Goal: Register for event/course

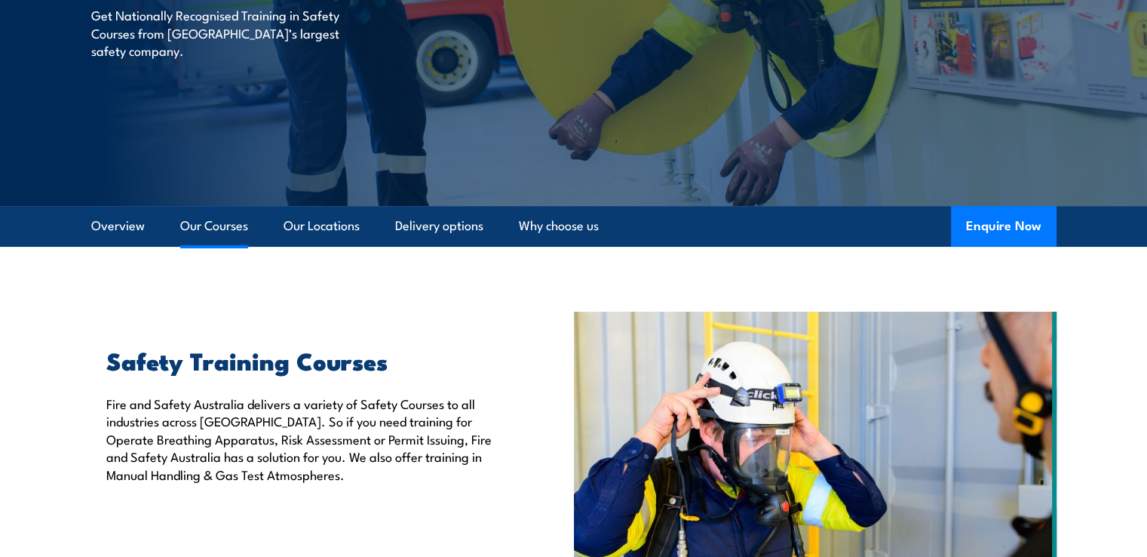
click at [244, 214] on link "Our Courses" at bounding box center [214, 226] width 68 height 40
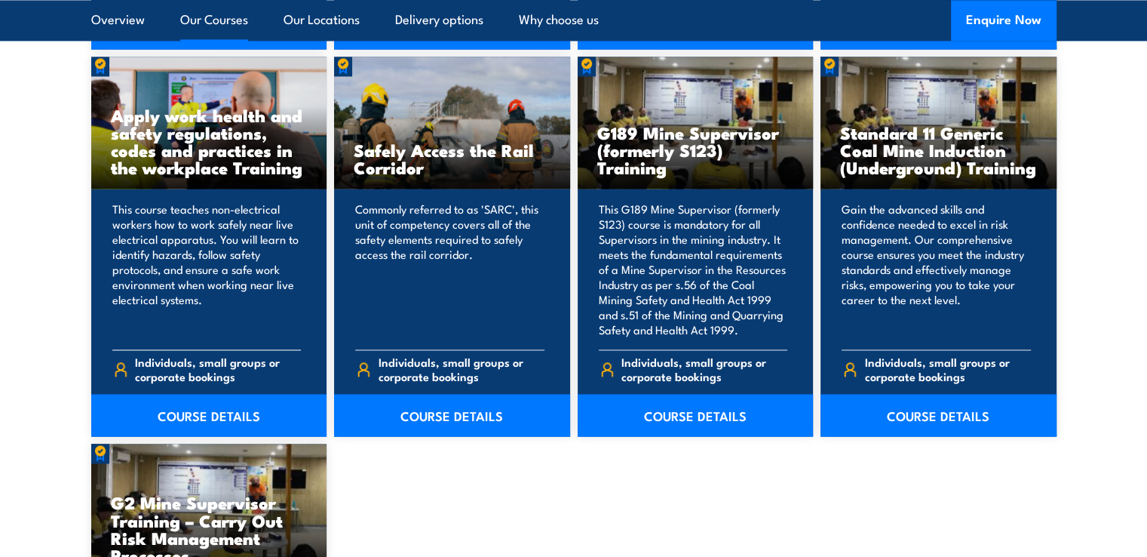
scroll to position [2351, 0]
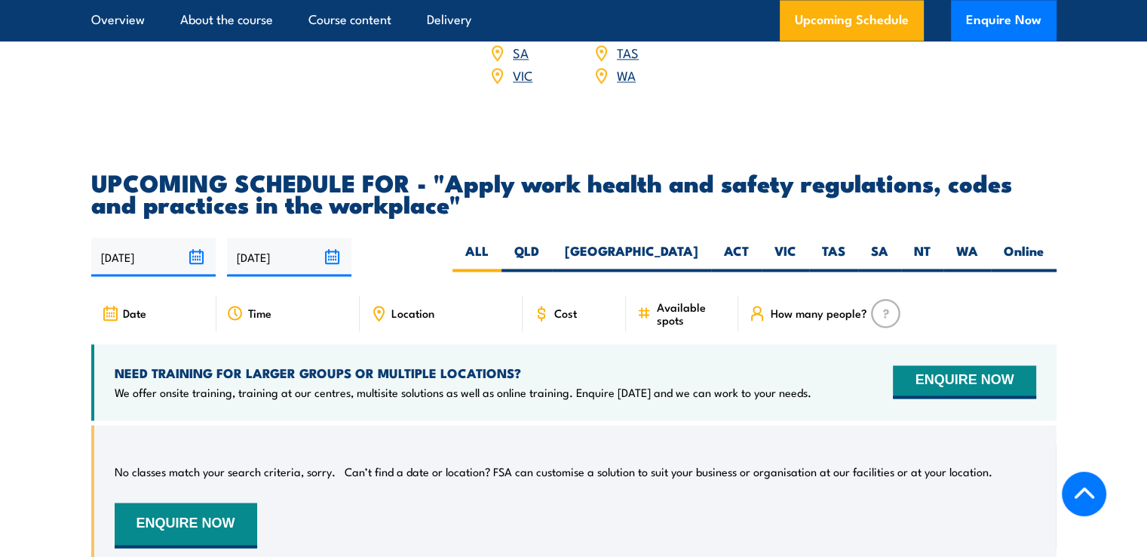
scroll to position [2414, 0]
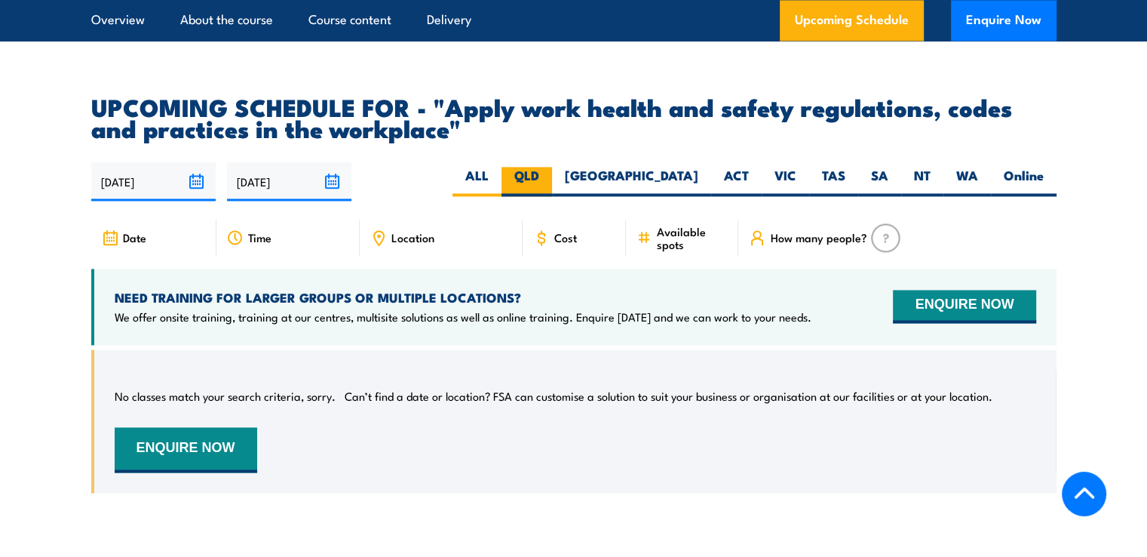
click at [552, 194] on label "QLD" at bounding box center [527, 181] width 51 height 29
click at [549, 177] on input "QLD" at bounding box center [544, 172] width 10 height 10
radio input "true"
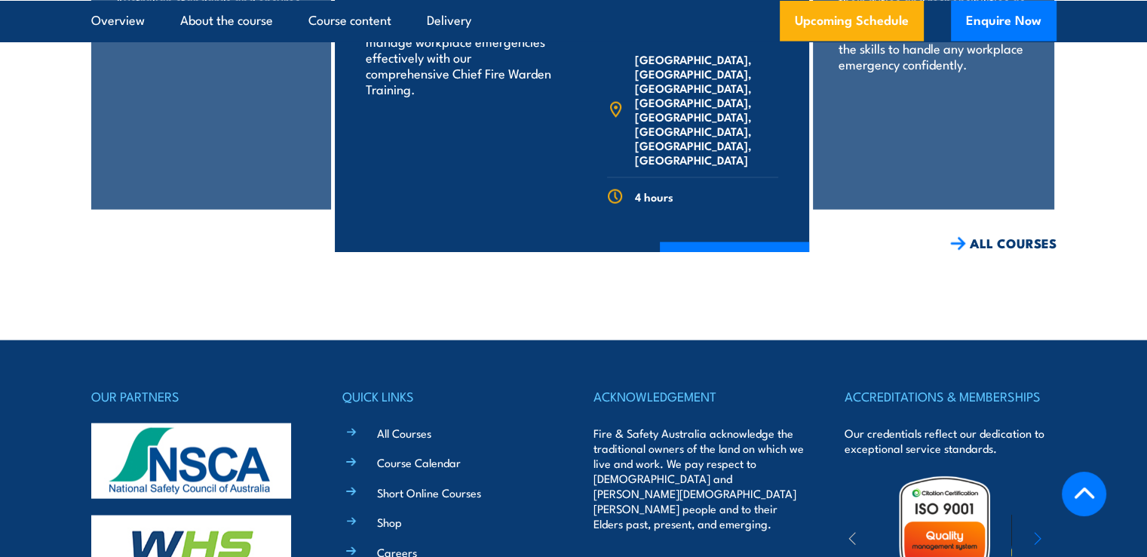
scroll to position [3050, 0]
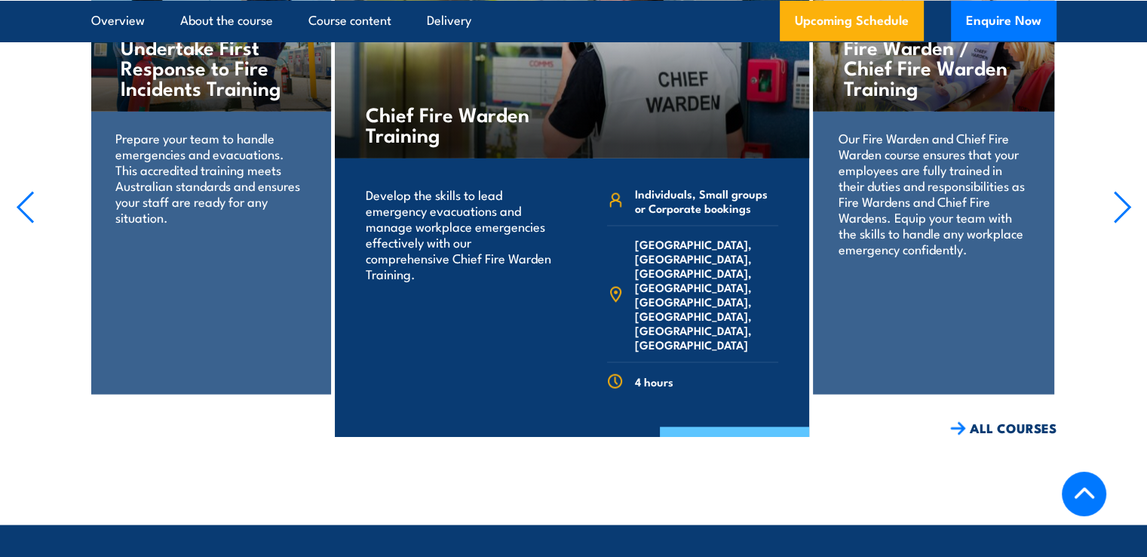
click at [702, 430] on link "COURSE DETAILS" at bounding box center [734, 446] width 149 height 39
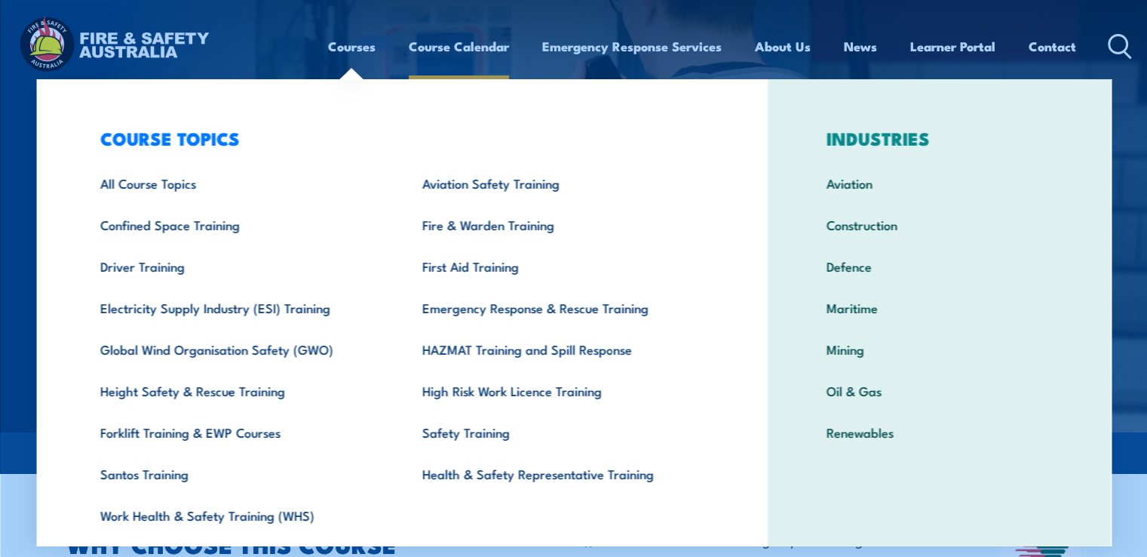
click at [469, 49] on link "Course Calendar" at bounding box center [459, 46] width 100 height 40
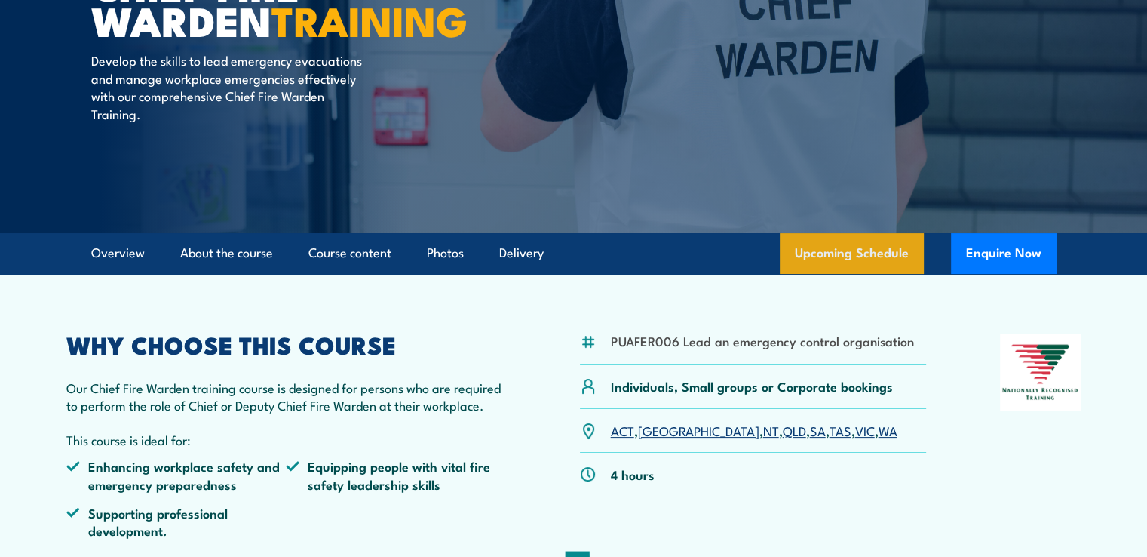
scroll to position [453, 0]
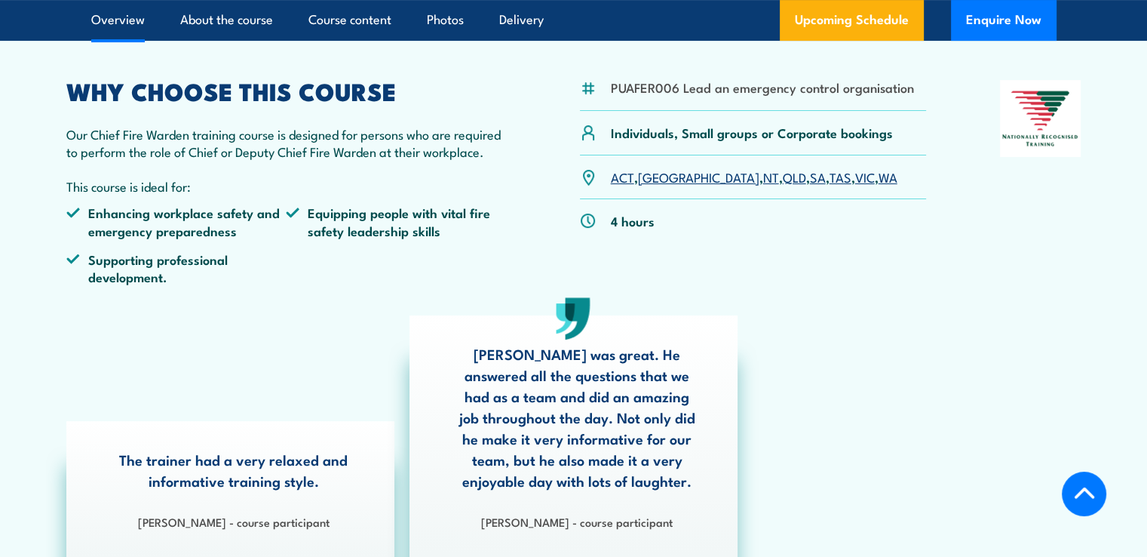
click at [783, 179] on link "QLD" at bounding box center [794, 176] width 23 height 18
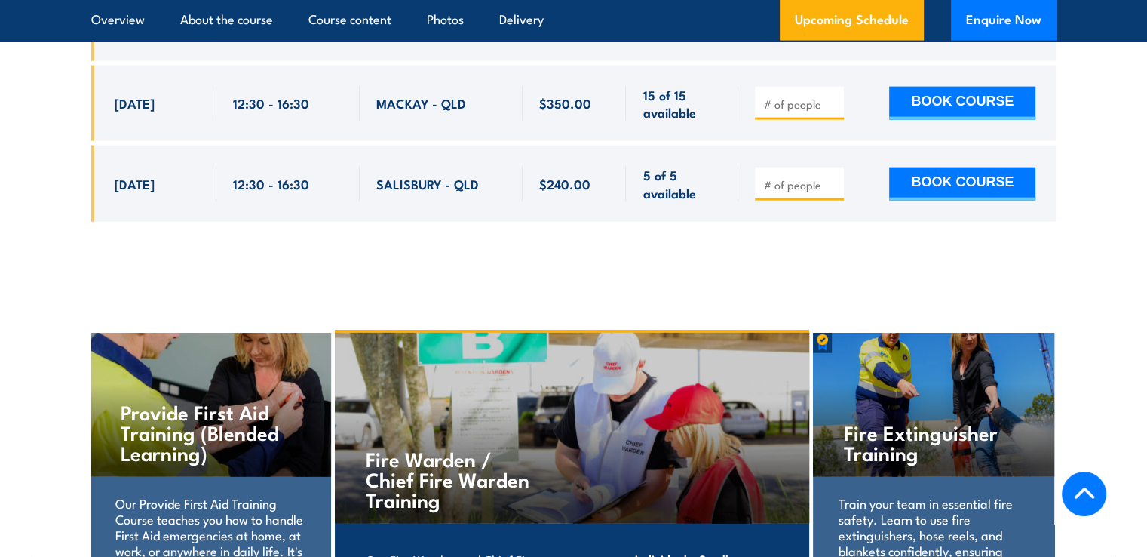
scroll to position [2917, 0]
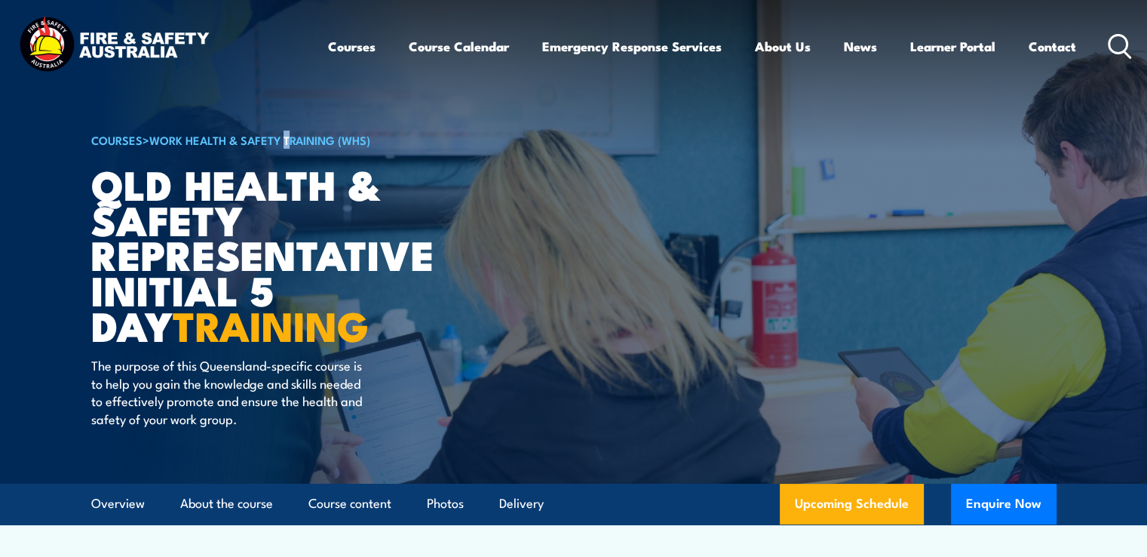
click at [289, 126] on div "COURSES > Work Health & Safety Training (WHS) QLD Health & Safety Representativ…" at bounding box center [277, 242] width 373 height 484
click at [294, 149] on div "COURSES > Work Health & Safety Training (WHS) QLD Health & Safety Representativ…" at bounding box center [277, 242] width 373 height 484
click at [309, 117] on div "COURSES > Work Health & Safety Training (WHS) QLD Health & Safety Representativ…" at bounding box center [277, 242] width 373 height 484
click at [293, 140] on link "Work Health & Safety Training (WHS)" at bounding box center [259, 139] width 221 height 17
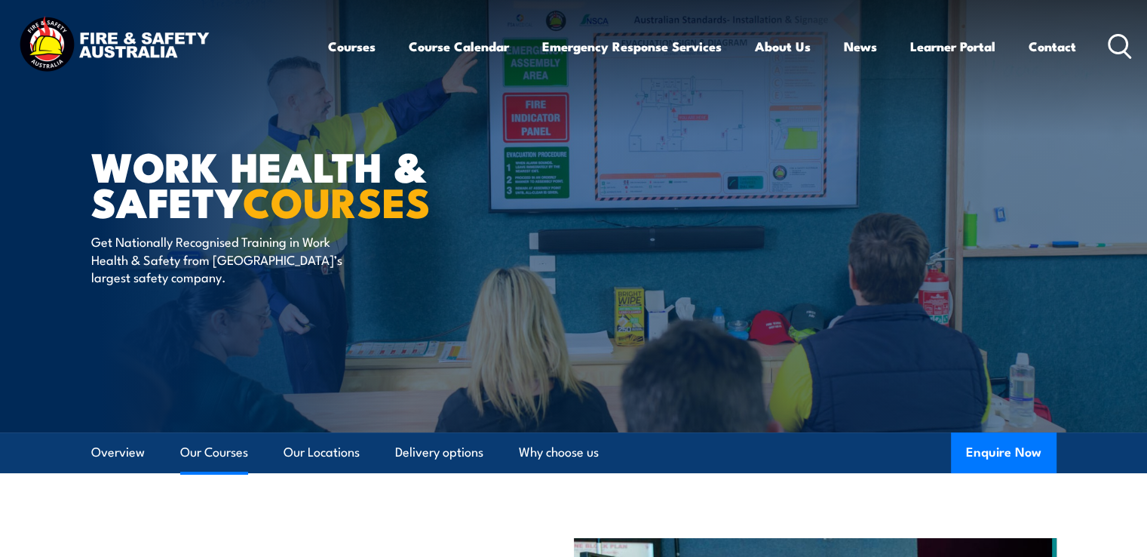
click at [235, 452] on link "Our Courses" at bounding box center [214, 452] width 68 height 40
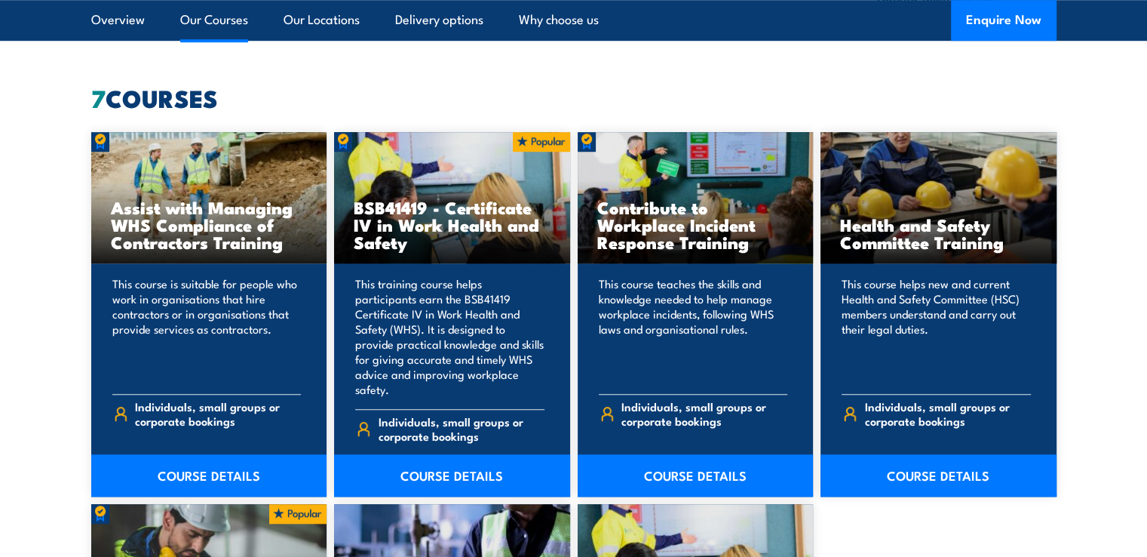
scroll to position [1144, 0]
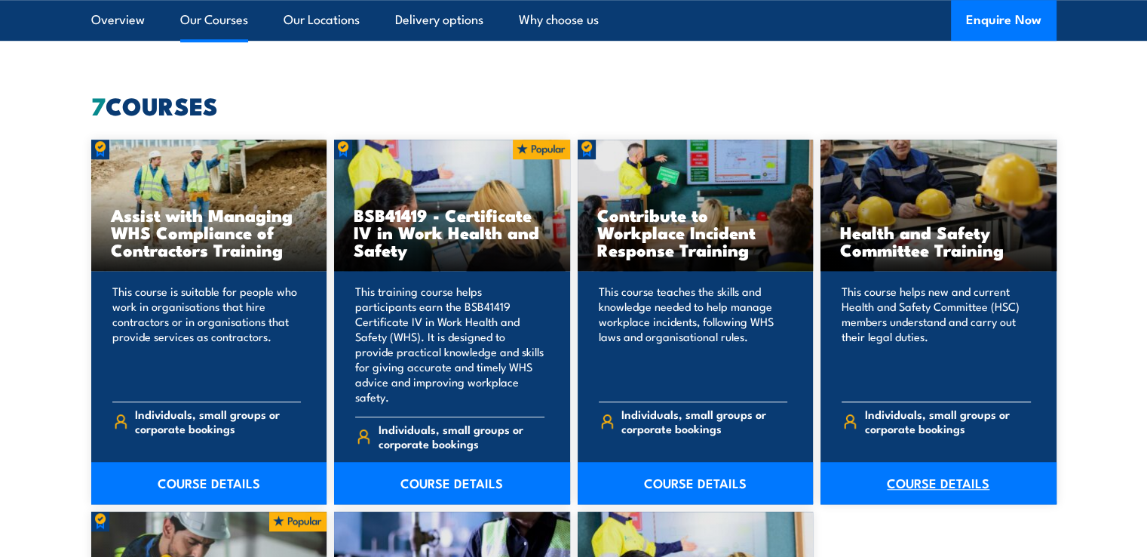
click at [951, 462] on link "COURSE DETAILS" at bounding box center [939, 483] width 236 height 42
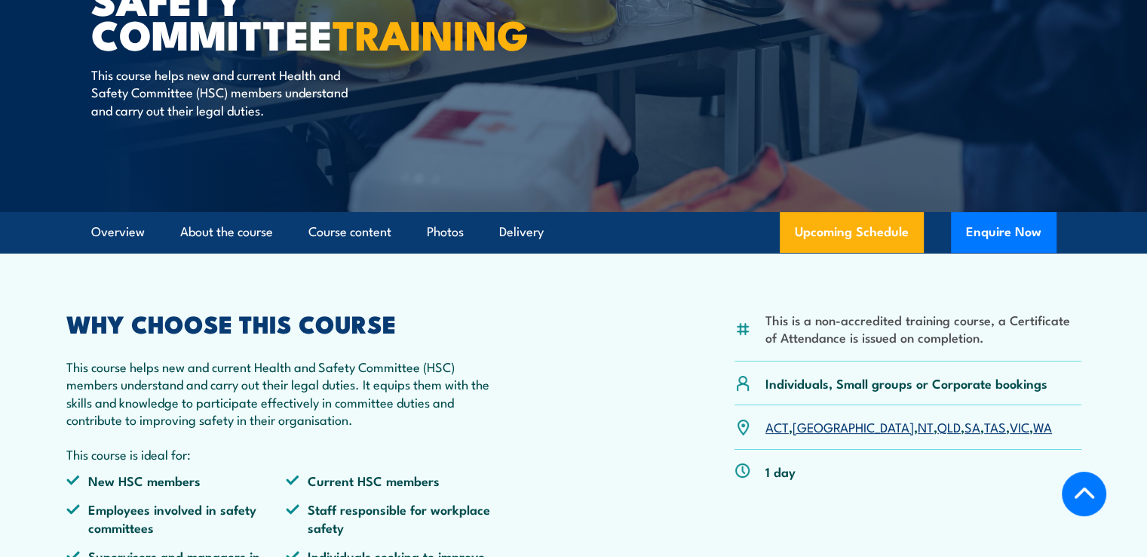
scroll to position [302, 0]
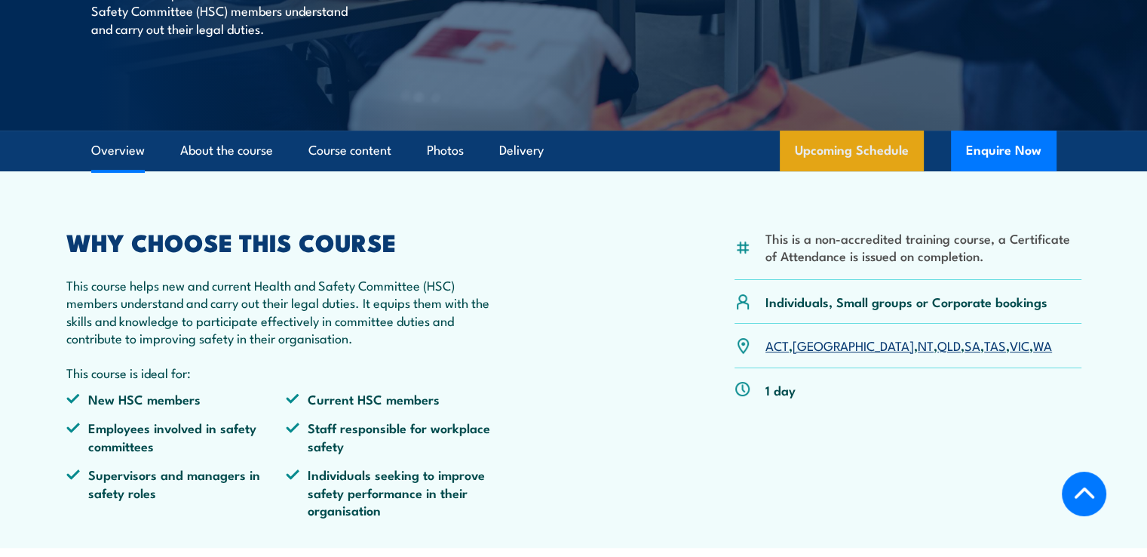
click at [830, 133] on link "Upcoming Schedule" at bounding box center [852, 151] width 144 height 41
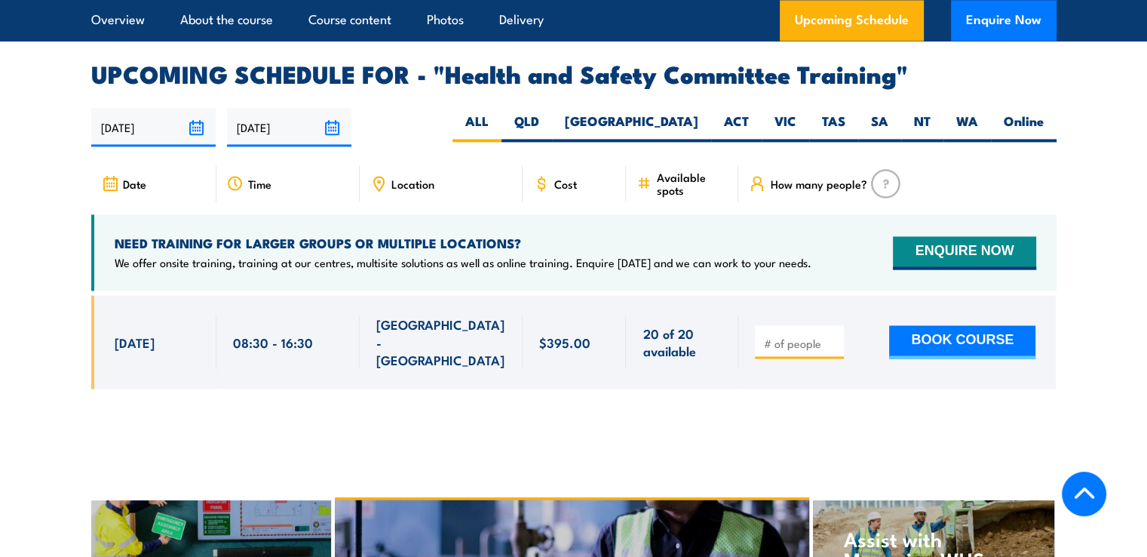
scroll to position [2396, 0]
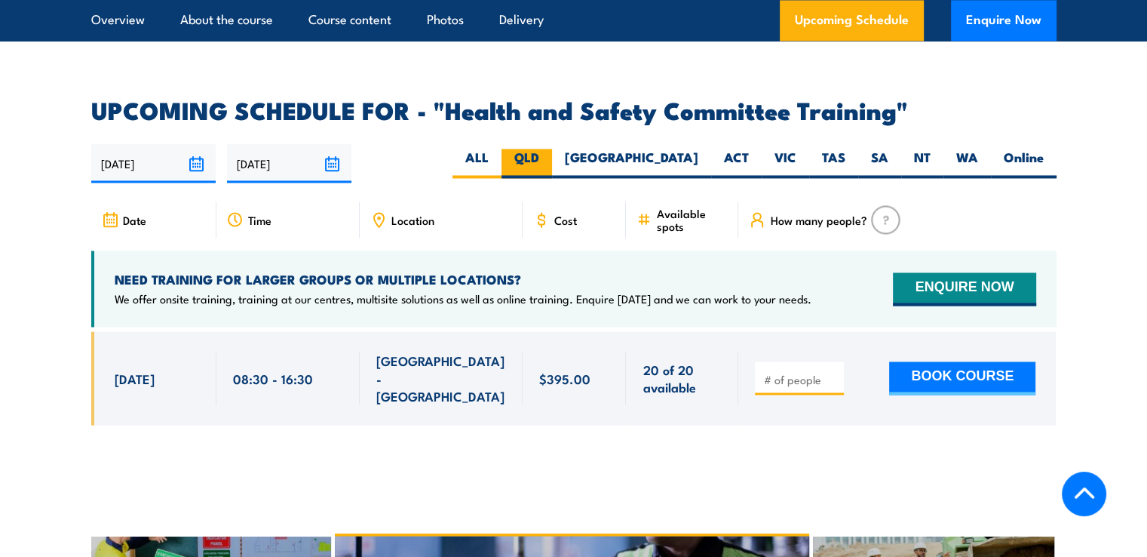
click at [552, 149] on label "QLD" at bounding box center [527, 163] width 51 height 29
click at [549, 149] on input "QLD" at bounding box center [544, 154] width 10 height 10
radio input "true"
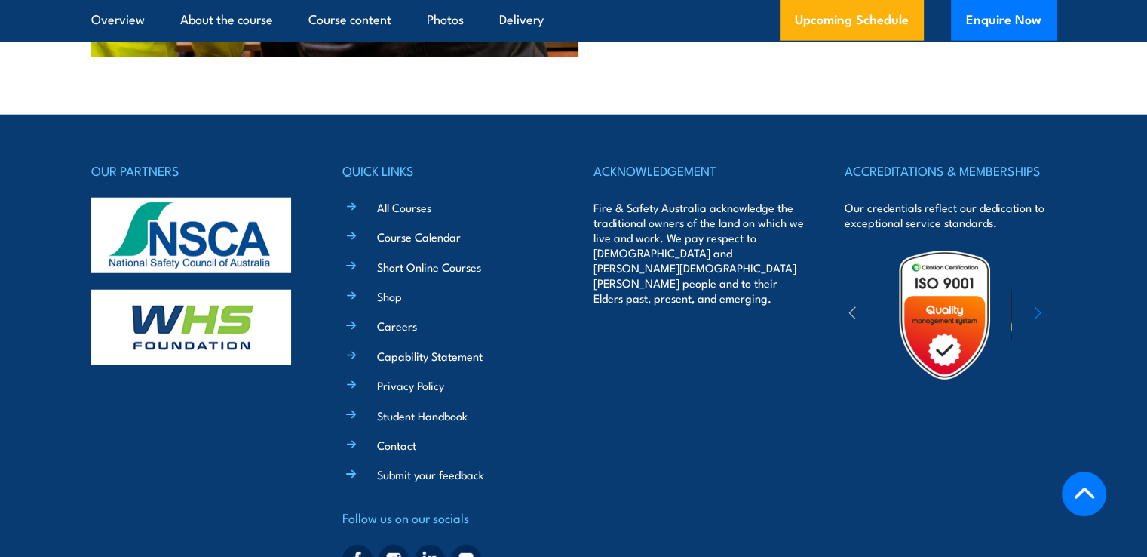
scroll to position [3963, 0]
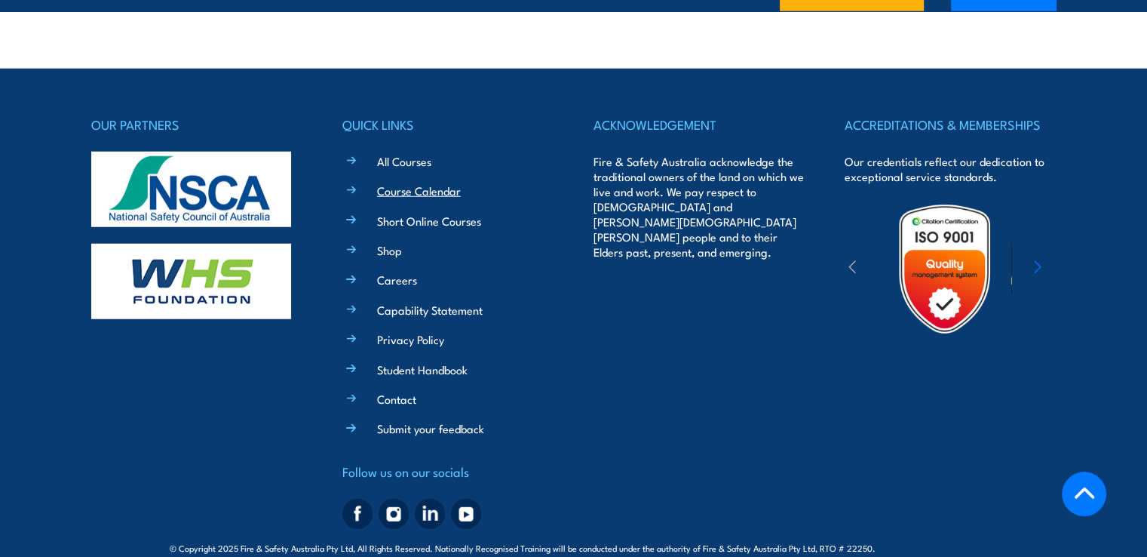
click at [416, 183] on link "Course Calendar" at bounding box center [419, 191] width 84 height 16
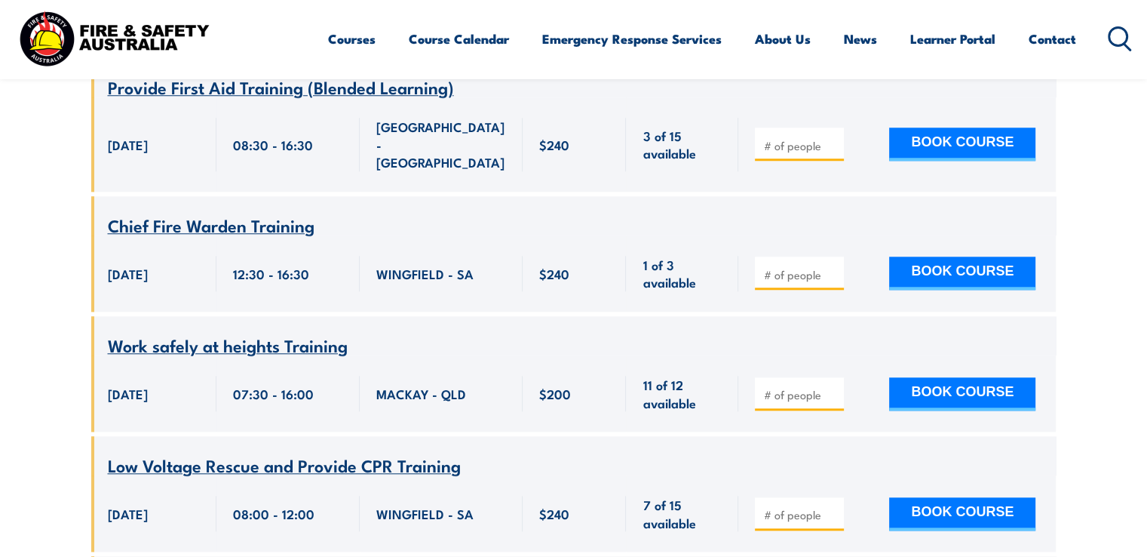
scroll to position [1207, 0]
